Goal: Transaction & Acquisition: Purchase product/service

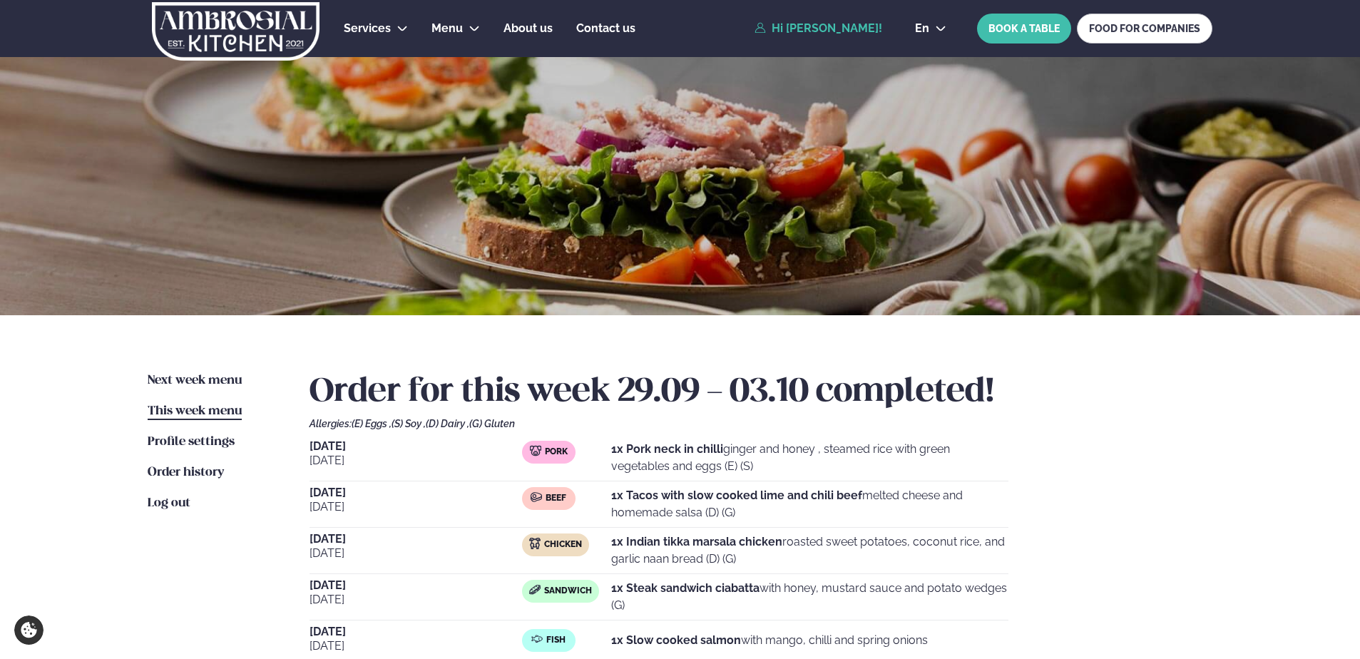
scroll to position [214, 0]
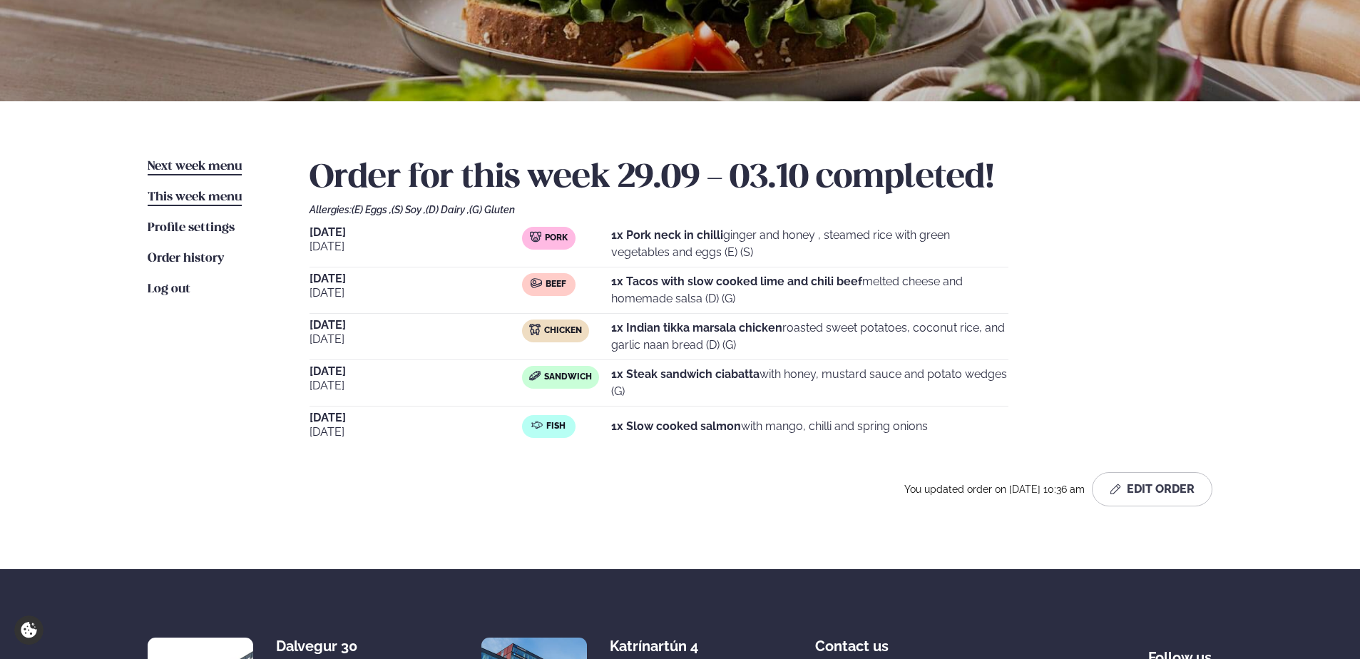
click at [189, 163] on span "Next week menu" at bounding box center [195, 166] width 94 height 12
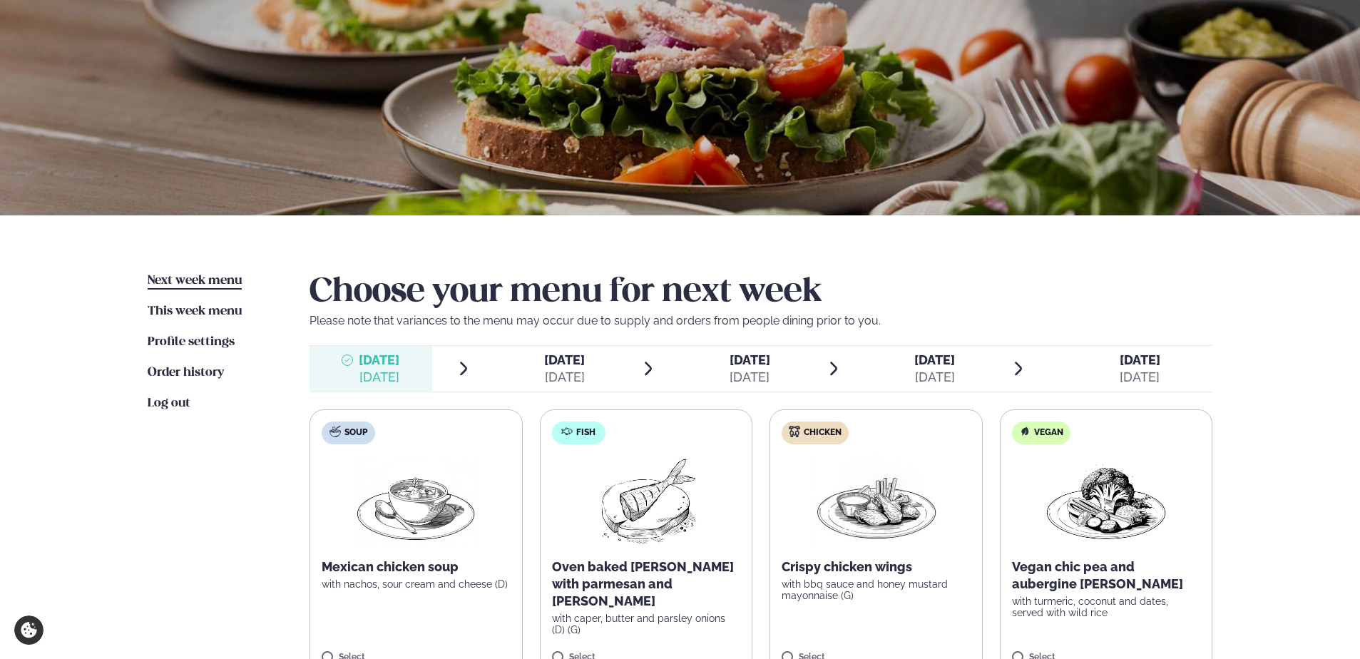
scroll to position [285, 0]
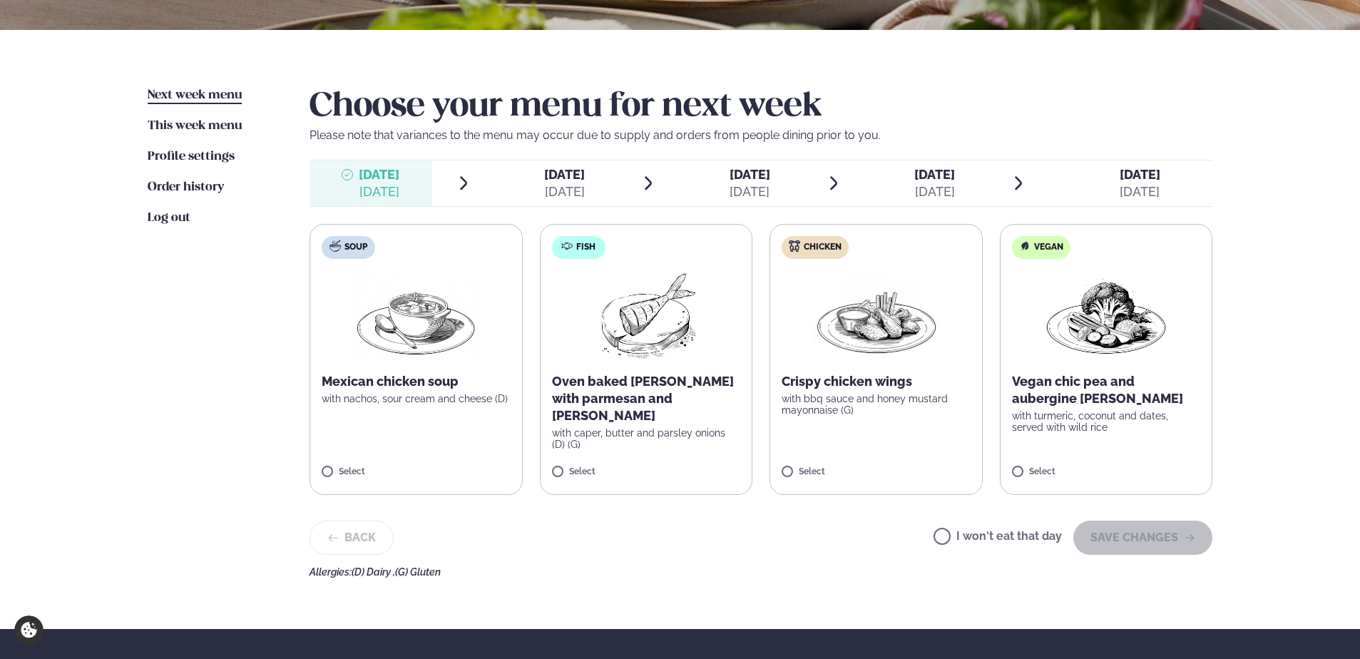
click at [848, 443] on label "Chicken Crispy chicken wings with bbq sauce and honey mustard mayonnaise (G) Se…" at bounding box center [875, 359] width 213 height 271
click at [1184, 533] on icon "button" at bounding box center [1189, 537] width 11 height 11
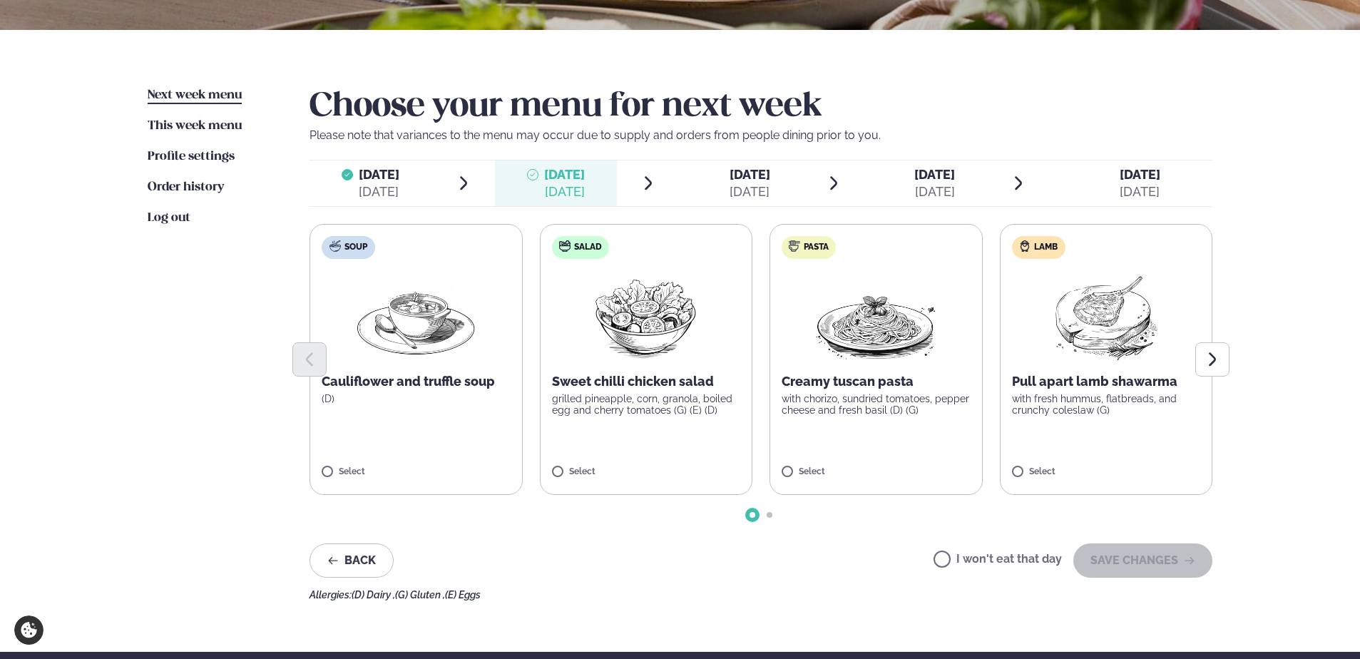
click at [1076, 381] on p "Pull apart lamb shawarma" at bounding box center [1106, 381] width 189 height 17
click at [1204, 364] on button "Next slide" at bounding box center [1212, 359] width 34 height 34
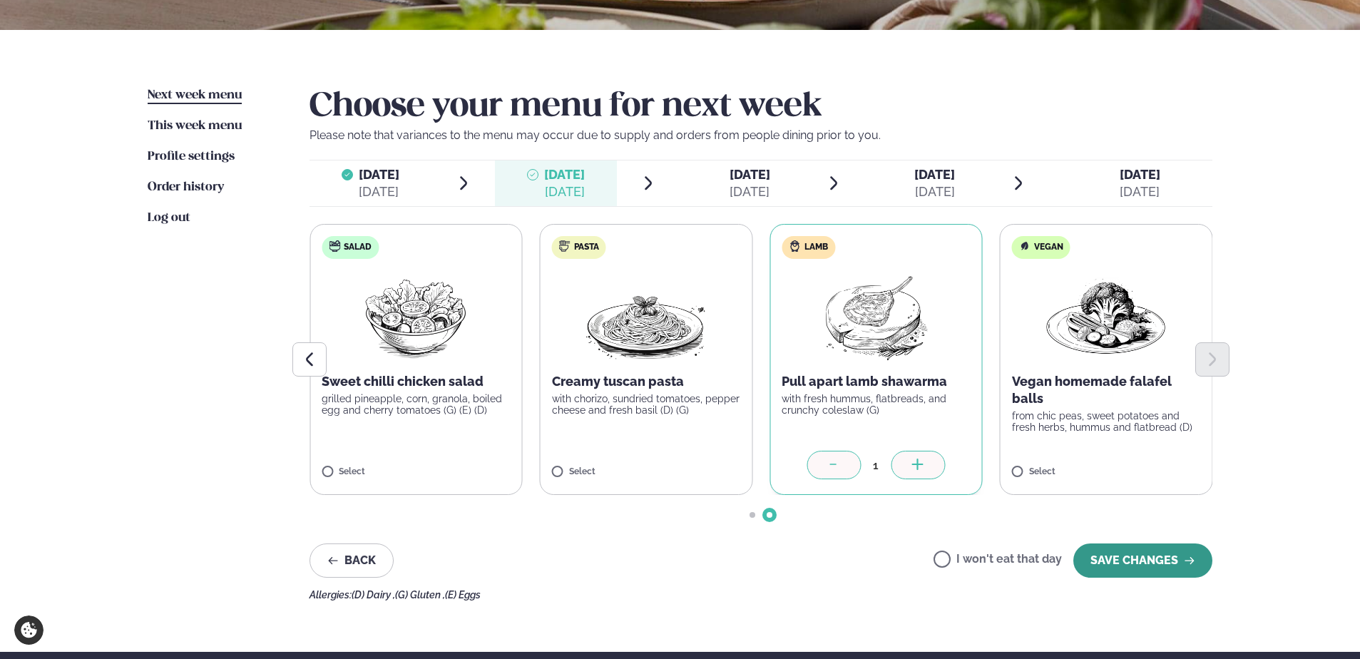
click at [1157, 558] on button "SAVE CHANGES" at bounding box center [1142, 560] width 139 height 34
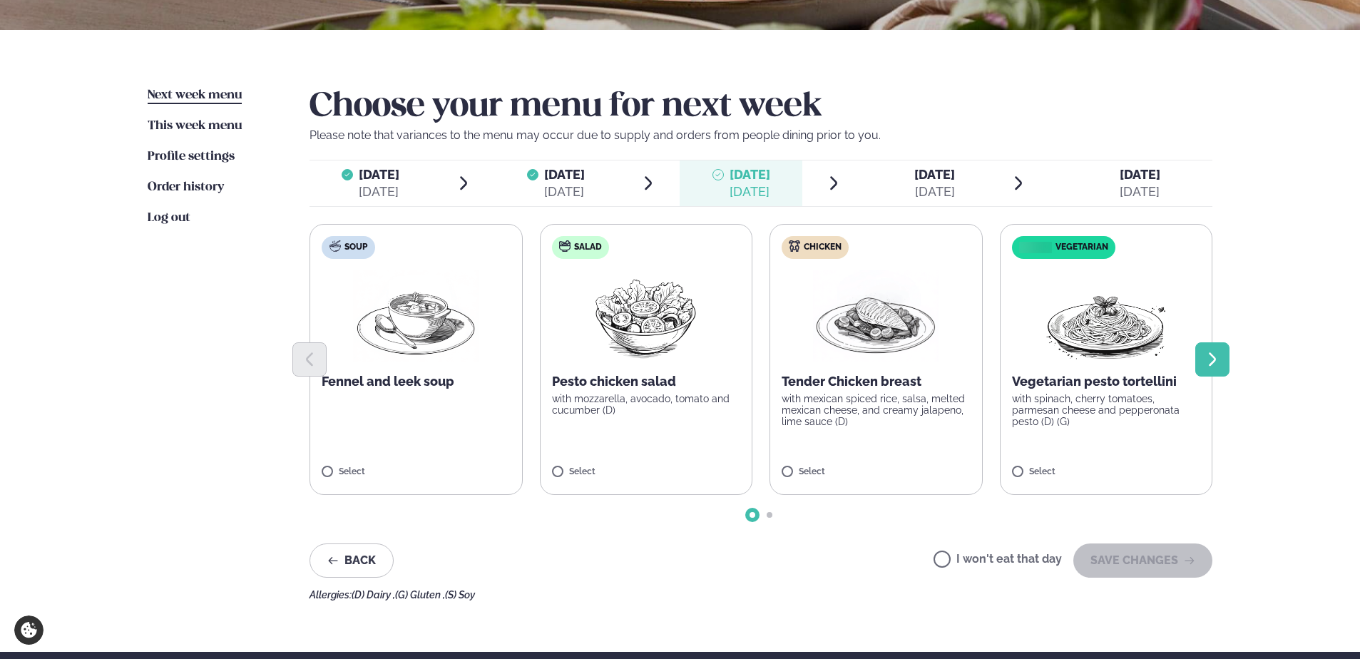
click at [1211, 358] on icon "Next slide" at bounding box center [1212, 359] width 17 height 17
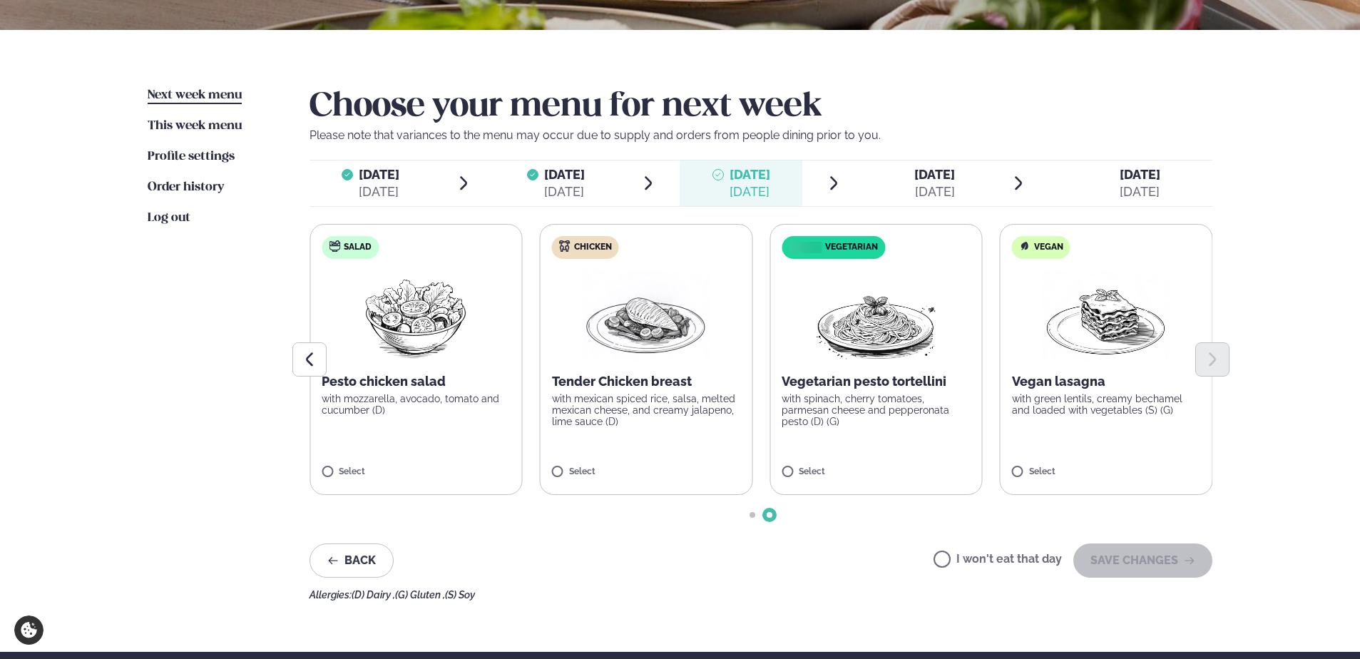
click at [654, 408] on p "with mexican spiced rice, salsa, melted mexican cheese, and creamy jalapeno, li…" at bounding box center [646, 410] width 189 height 34
click at [1121, 549] on button "SAVE CHANGES" at bounding box center [1142, 560] width 139 height 34
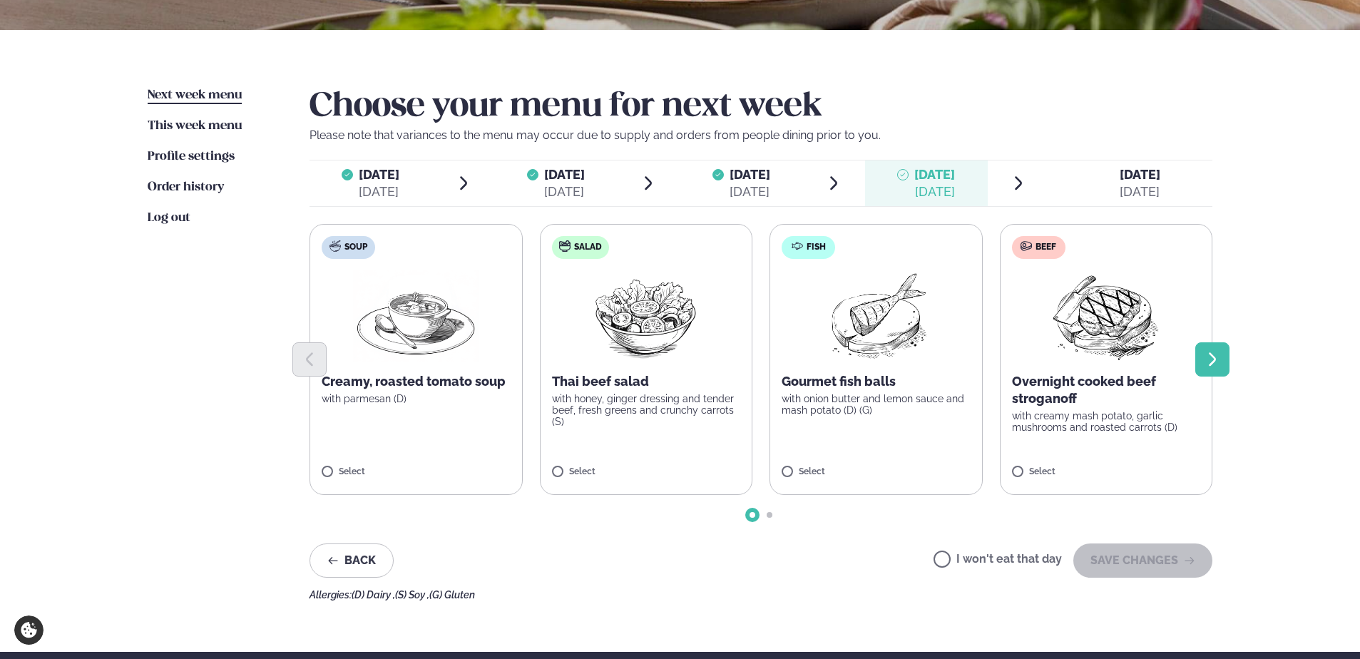
click at [1214, 349] on button "Next slide" at bounding box center [1212, 359] width 34 height 34
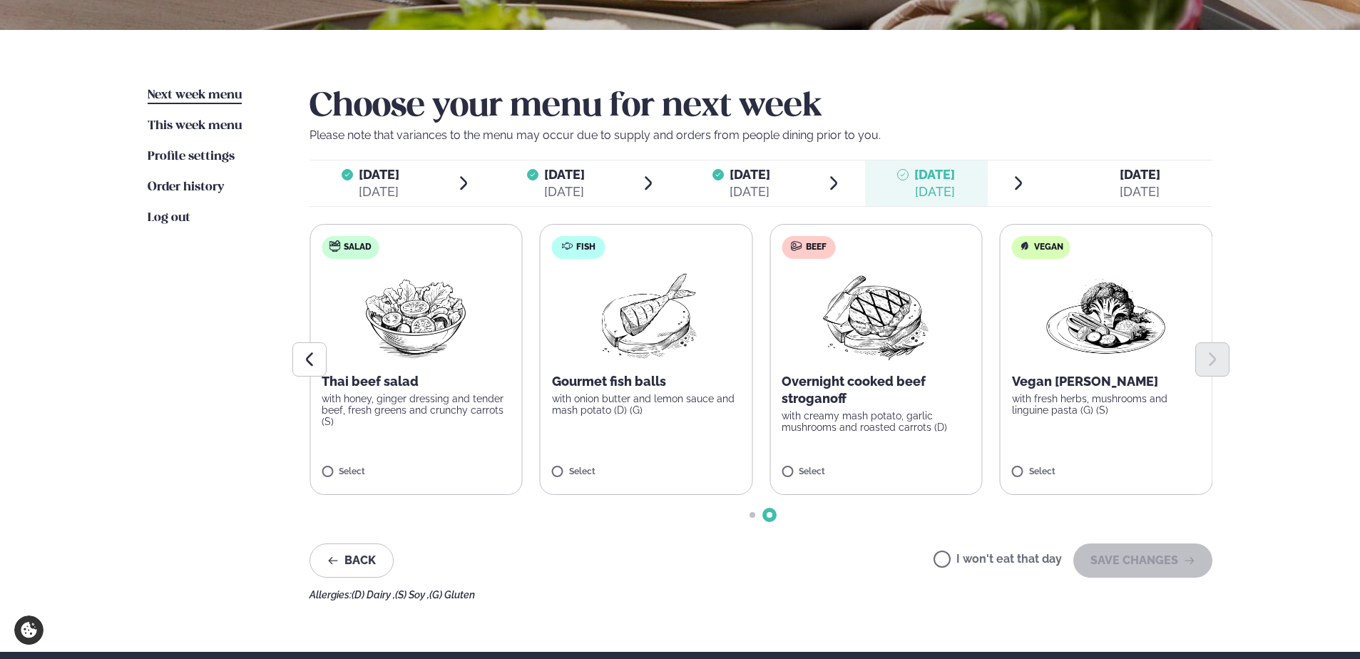
click at [595, 444] on label "Fish Gourmet fish balls with onion butter and lemon sauce and mash potato (D) (…" at bounding box center [646, 359] width 213 height 271
click at [1112, 561] on button "SAVE CHANGES" at bounding box center [1142, 560] width 139 height 34
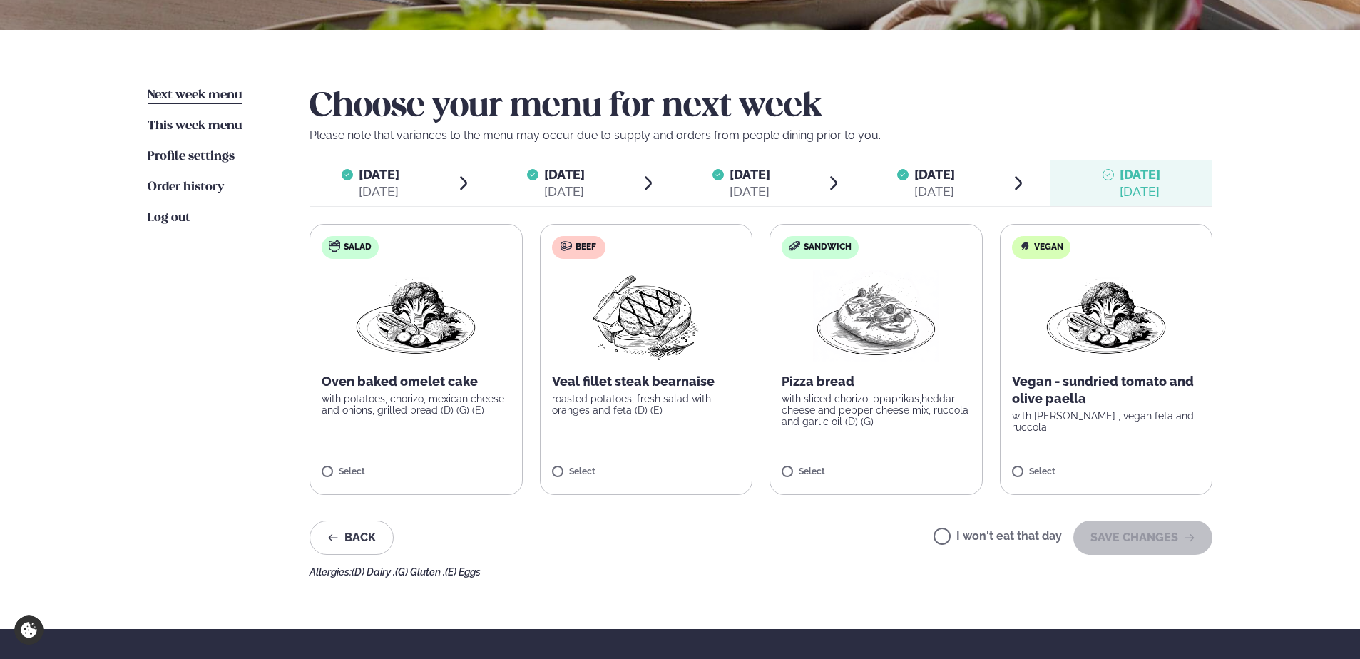
click at [682, 397] on p "roasted potatoes, fresh salad with oranges and feta (D) (E)" at bounding box center [646, 404] width 189 height 23
click at [1137, 535] on button "SAVE CHANGES" at bounding box center [1142, 538] width 139 height 34
